Goal: Task Accomplishment & Management: Manage account settings

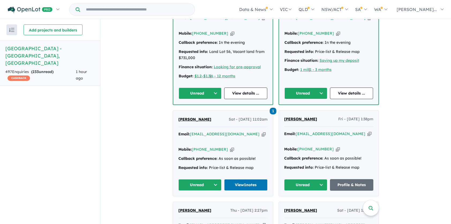
scroll to position [291, 0]
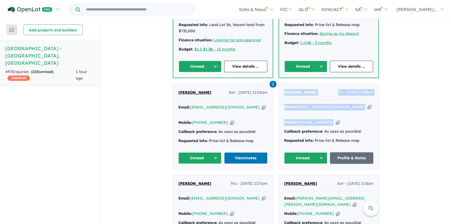
drag, startPoint x: 281, startPoint y: 79, endPoint x: 330, endPoint y: 106, distance: 55.1
click at [330, 106] on div "[PERSON_NAME] Fri - [DATE] 1:38pm Email: [EMAIL_ADDRESS][DOMAIN_NAME] Copied! M…" at bounding box center [329, 126] width 100 height 85
copy div "[PERSON_NAME] Fri - [DATE] 1:38pm Email: [EMAIL_ADDRESS][DOMAIN_NAME] Copied! M…"
drag, startPoint x: 173, startPoint y: 80, endPoint x: 222, endPoint y: 102, distance: 53.2
click at [222, 102] on div "1 [PERSON_NAME] - [DATE] 11:02am Email: [EMAIL_ADDRESS][DOMAIN_NAME] Copied! Mo…" at bounding box center [223, 126] width 100 height 85
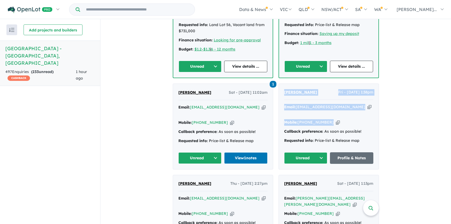
copy div "[PERSON_NAME] Sat - [DATE] 11:02am Email: [EMAIL_ADDRESS][DOMAIN_NAME] Copied! …"
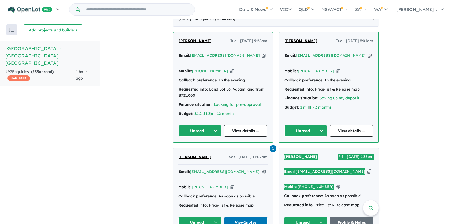
scroll to position [184, 0]
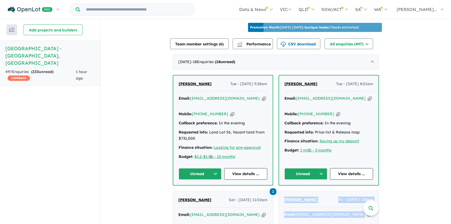
drag, startPoint x: 282, startPoint y: 79, endPoint x: 326, endPoint y: 102, distance: 49.6
click at [326, 102] on div "[PERSON_NAME] Tue - [DATE] 8:01am Email: [EMAIL_ADDRESS][DOMAIN_NAME] Copied! M…" at bounding box center [328, 129] width 99 height 109
copy div "[PERSON_NAME] Tue - [DATE] 8:01am Email: [EMAIL_ADDRESS][DOMAIN_NAME] Copied! M…"
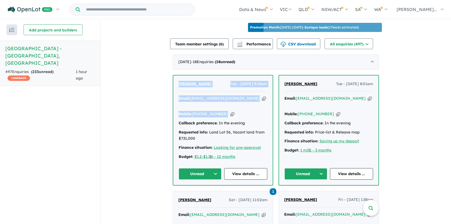
drag, startPoint x: 175, startPoint y: 78, endPoint x: 225, endPoint y: 107, distance: 58.1
click at [225, 107] on div "[PERSON_NAME] - [DATE] 9:28am Email: [EMAIL_ADDRESS][DOMAIN_NAME] Copied! Mobil…" at bounding box center [222, 129] width 99 height 109
copy div "[PERSON_NAME] - [DATE] 9:28am Email: [EMAIL_ADDRESS][DOMAIN_NAME] Copied! Mobil…"
